Goal: Navigation & Orientation: Find specific page/section

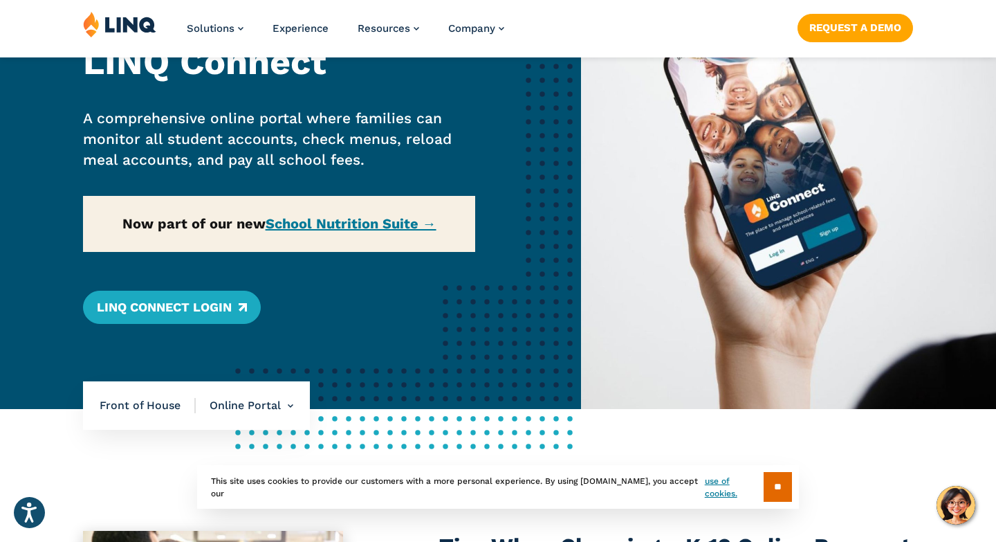
scroll to position [147, 0]
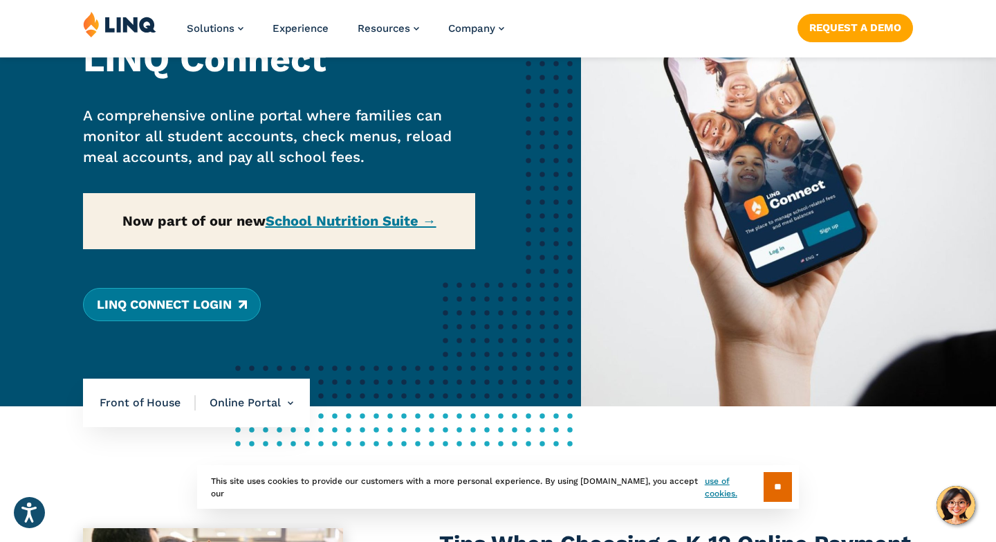
click at [203, 302] on link "LINQ Connect Login" at bounding box center [172, 304] width 178 height 33
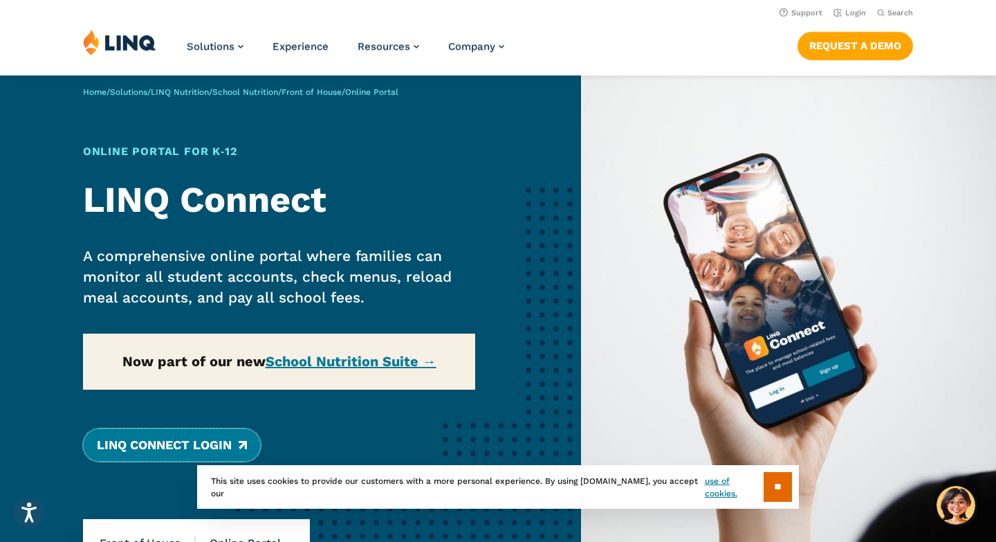
scroll to position [0, 0]
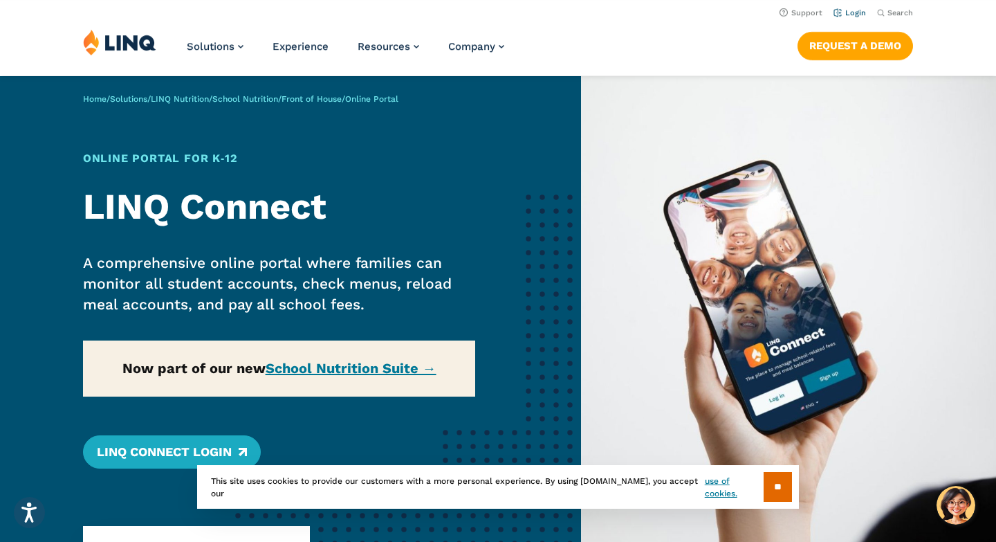
click at [854, 10] on link "Login" at bounding box center [850, 12] width 33 height 9
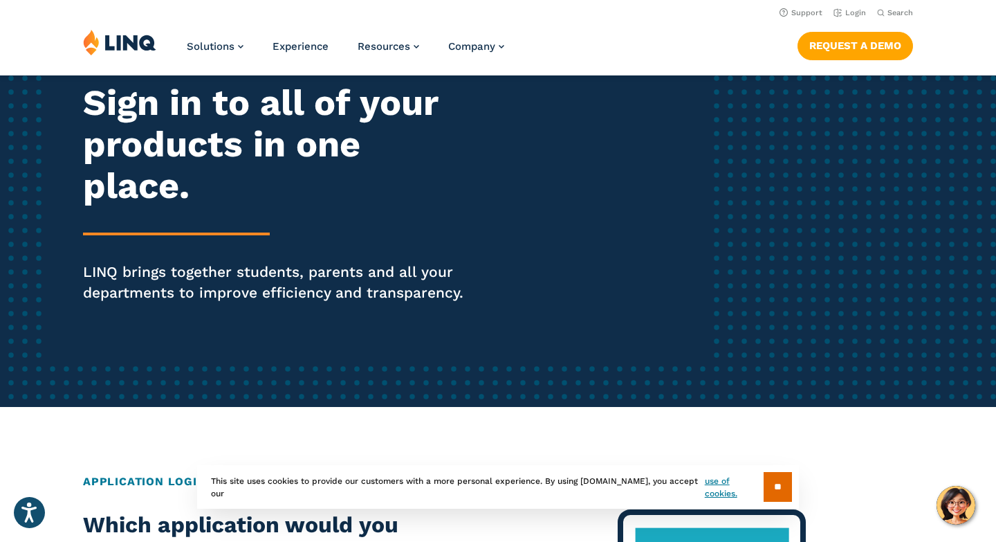
scroll to position [39, 0]
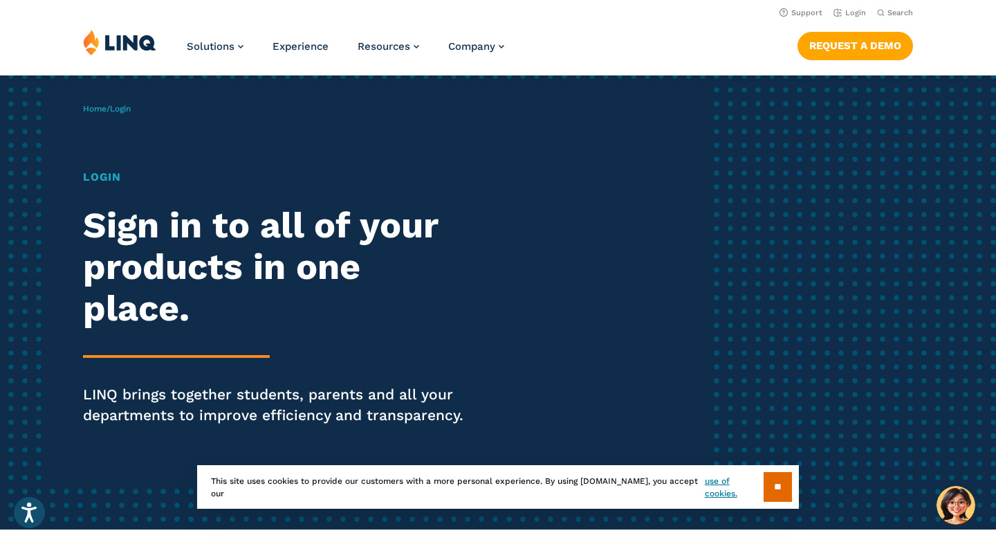
click at [104, 173] on h1 "Login" at bounding box center [275, 177] width 384 height 17
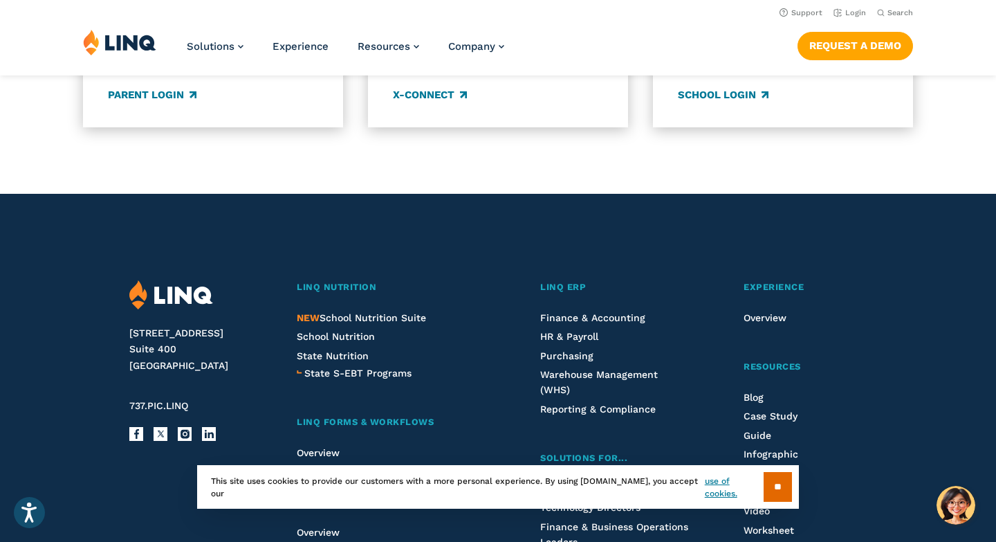
scroll to position [1348, 0]
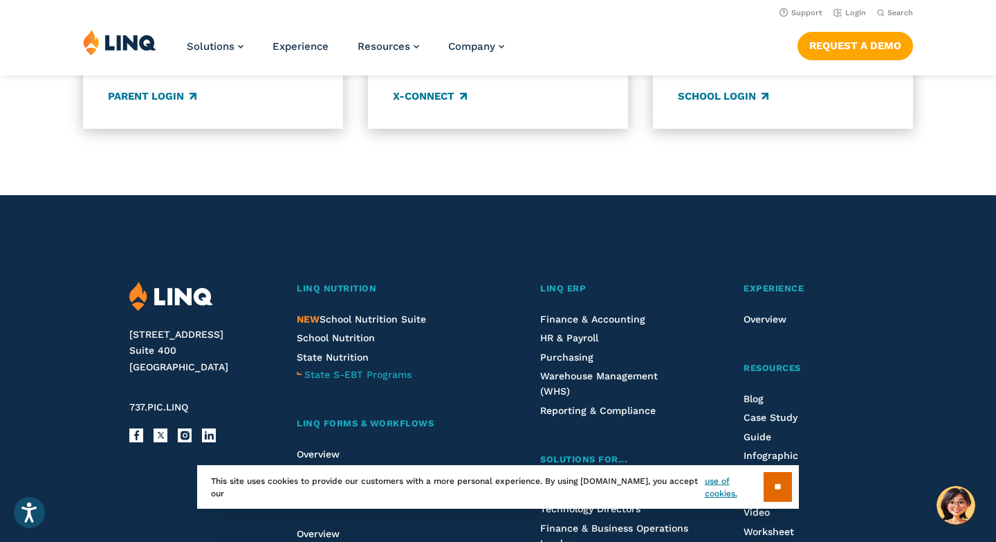
click at [352, 377] on span "State S-EBT Programs" at bounding box center [357, 374] width 107 height 11
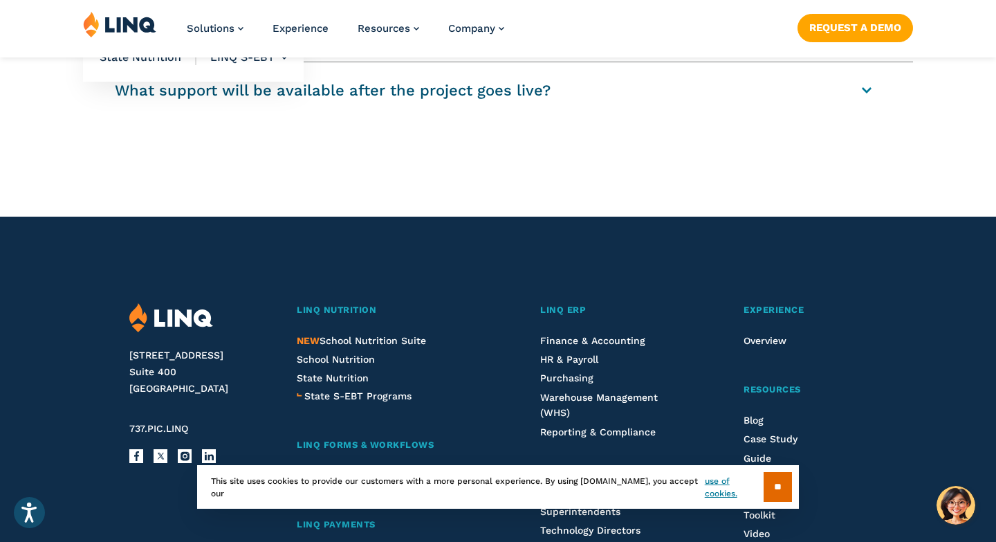
scroll to position [2246, 0]
